Goal: Task Accomplishment & Management: Complete application form

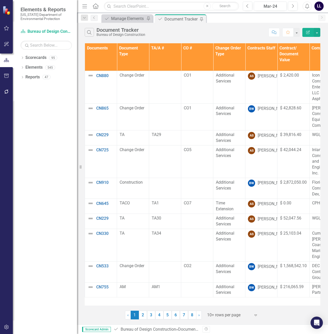
click at [191, 316] on link "8" at bounding box center [192, 315] width 8 height 9
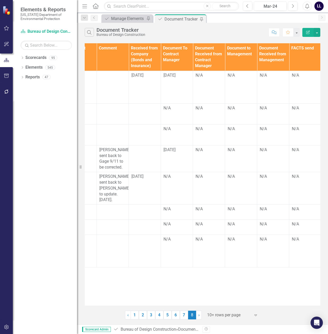
scroll to position [0, 606]
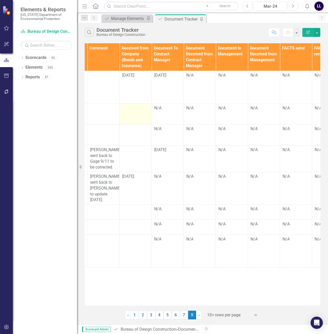
click at [137, 112] on td at bounding box center [135, 114] width 32 height 21
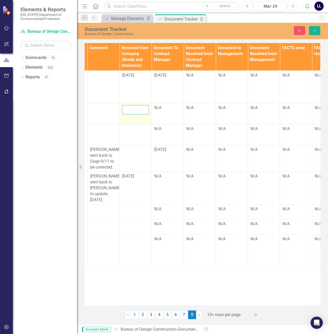
click at [134, 111] on input "text" at bounding box center [135, 109] width 27 height 9
click at [135, 111] on input "text" at bounding box center [135, 109] width 27 height 9
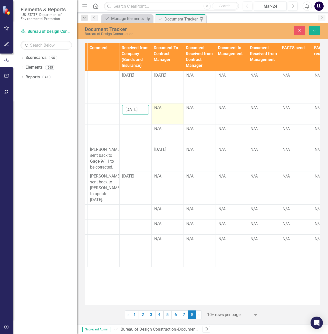
type input "[DATE]"
click at [167, 110] on div "N/A" at bounding box center [167, 108] width 27 height 6
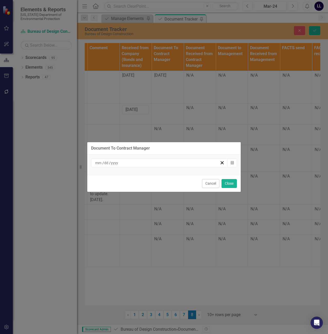
click at [193, 163] on div "/ /" at bounding box center [156, 163] width 125 height 5
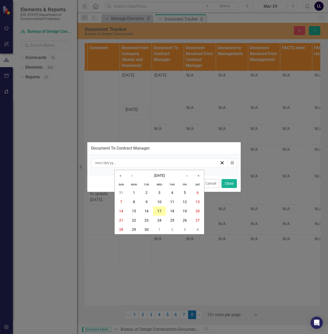
click at [159, 210] on abbr "17" at bounding box center [159, 211] width 4 height 4
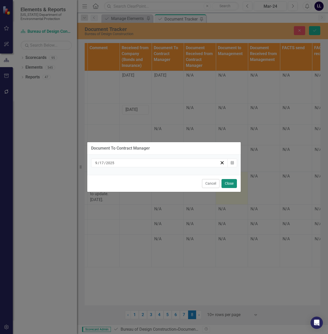
click at [228, 183] on button "Close" at bounding box center [228, 183] width 15 height 9
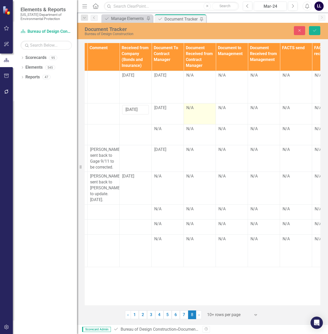
click at [195, 107] on div "N/A" at bounding box center [199, 108] width 27 height 6
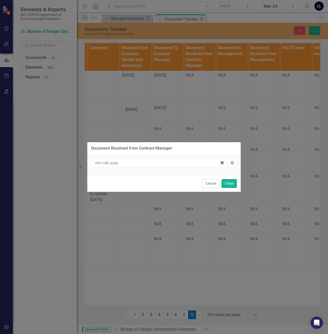
click at [164, 168] on div "/ / Calendar" at bounding box center [163, 165] width 153 height 20
click at [167, 164] on div "/ /" at bounding box center [156, 163] width 125 height 5
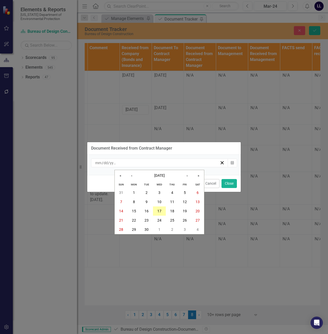
click at [160, 208] on button "17" at bounding box center [159, 211] width 13 height 9
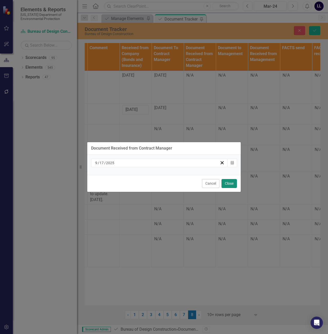
click at [228, 184] on button "Close" at bounding box center [228, 183] width 15 height 9
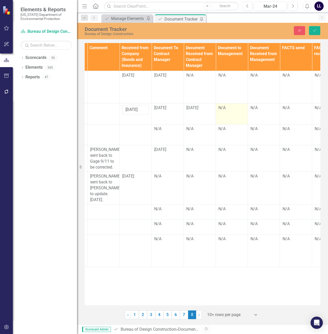
click at [229, 110] on div "N/A" at bounding box center [231, 108] width 27 height 6
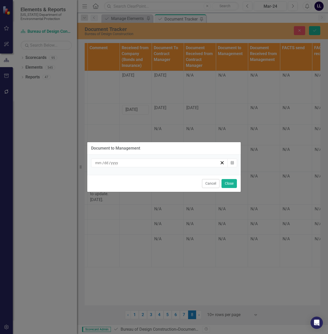
click at [165, 162] on div "/ /" at bounding box center [156, 163] width 125 height 5
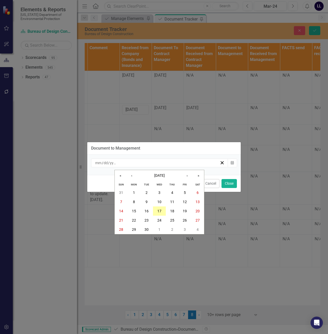
click at [159, 211] on abbr "17" at bounding box center [159, 211] width 4 height 4
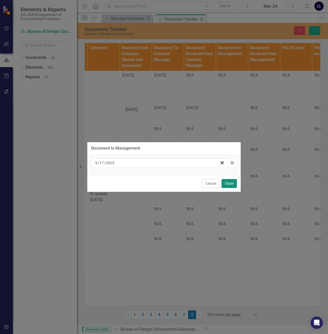
click at [229, 183] on button "Close" at bounding box center [228, 183] width 15 height 9
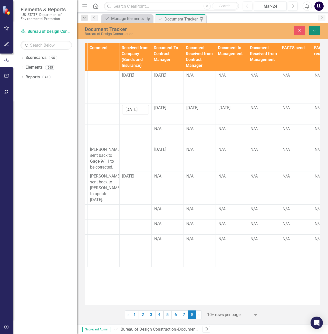
click at [315, 30] on icon "submit" at bounding box center [314, 30] width 3 height 2
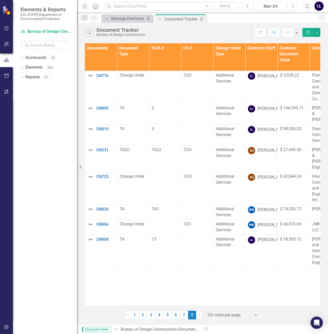
click at [180, 282] on div "Documents Document Type TA/A # CO # Change Order Type Contracts Staff Contract/…" at bounding box center [202, 174] width 235 height 263
